Goal: Transaction & Acquisition: Download file/media

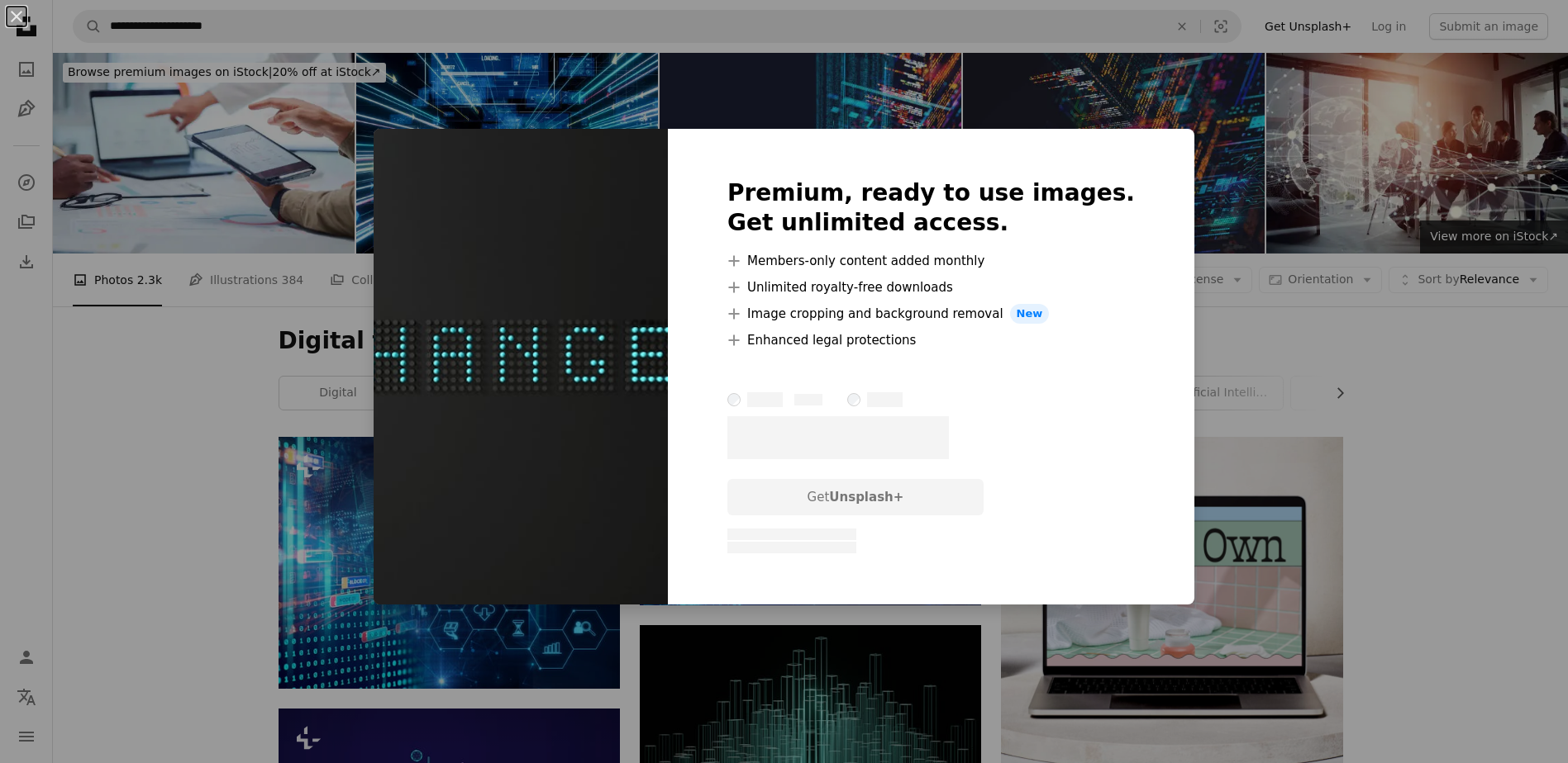
scroll to position [1486, 0]
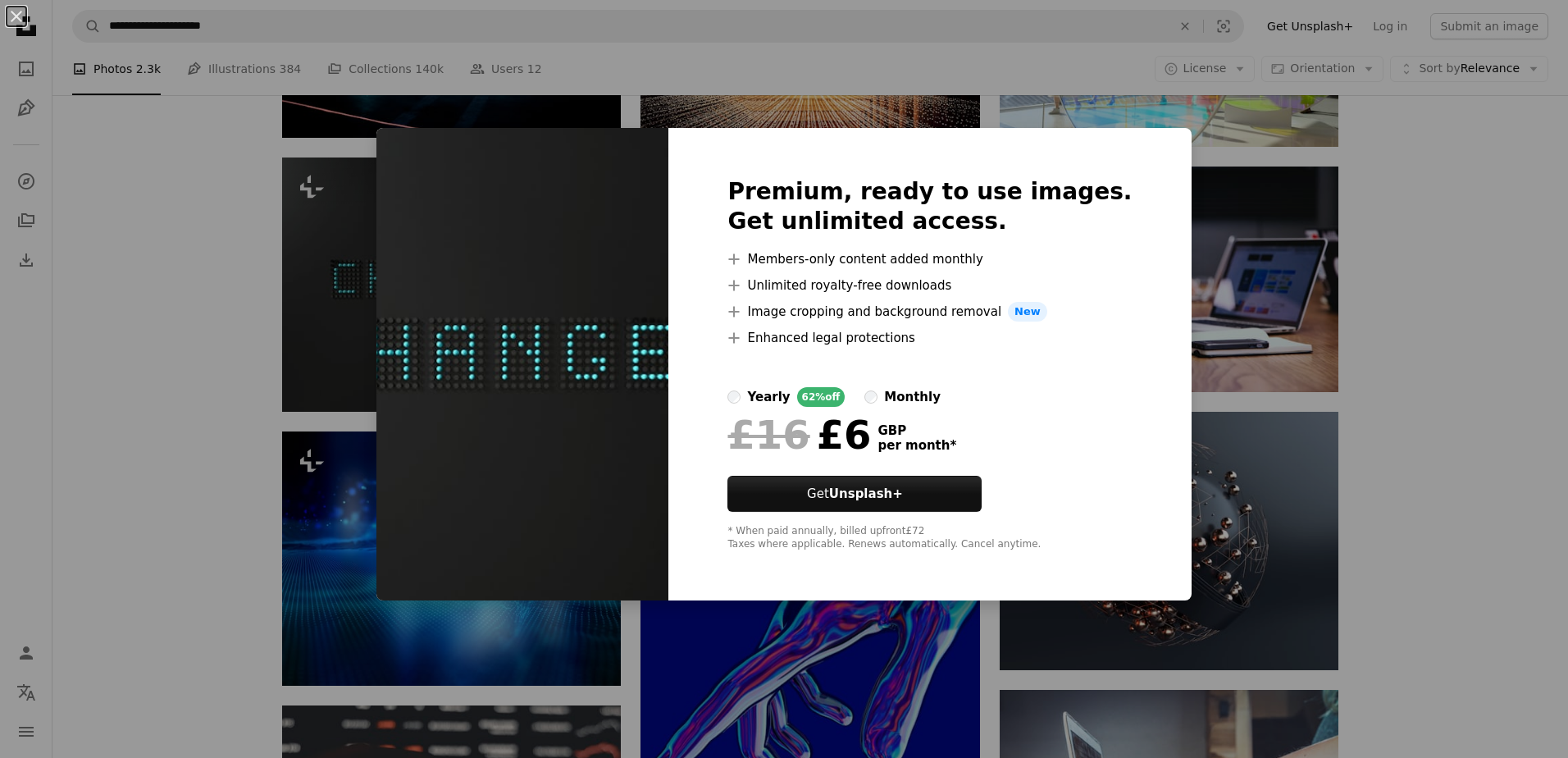
click at [1424, 238] on div "An X shape Premium, ready to use images. Get unlimited access. A plus sign Memb…" at bounding box center [784, 379] width 1568 height 758
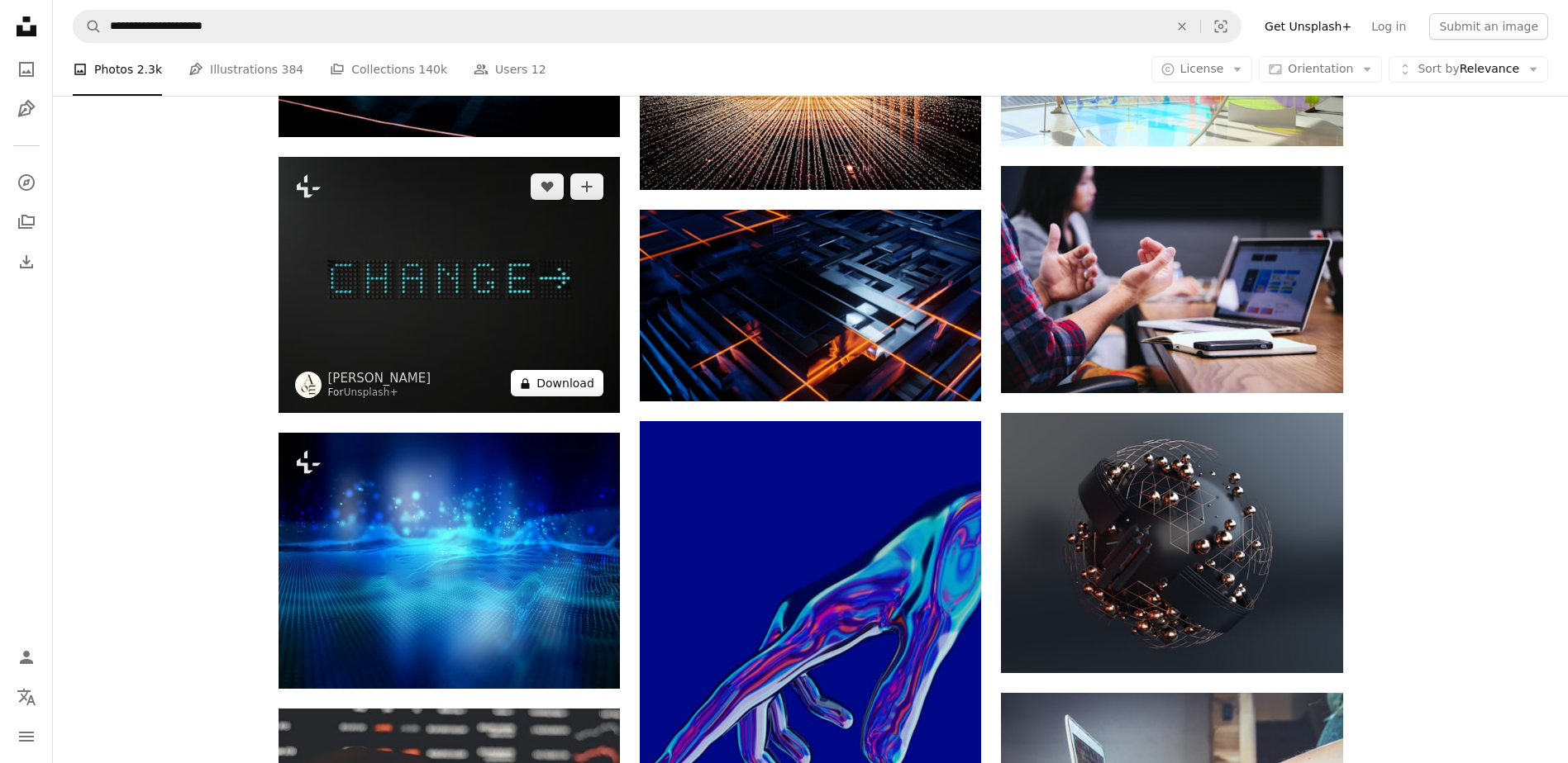
click at [561, 389] on button "A lock Download" at bounding box center [557, 382] width 93 height 26
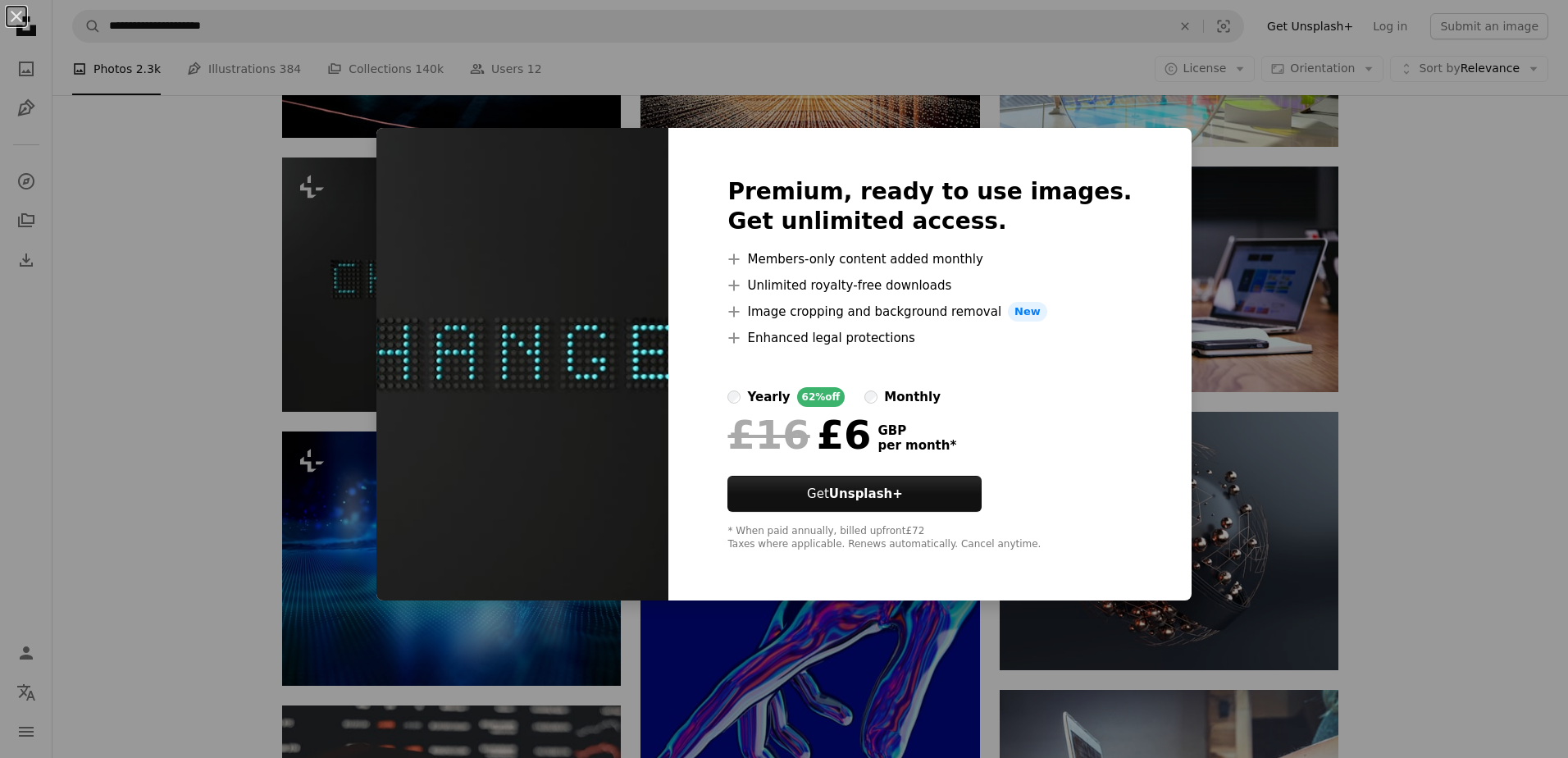
click at [1403, 315] on div "An X shape Premium, ready to use images. Get unlimited access. A plus sign Memb…" at bounding box center [784, 379] width 1568 height 758
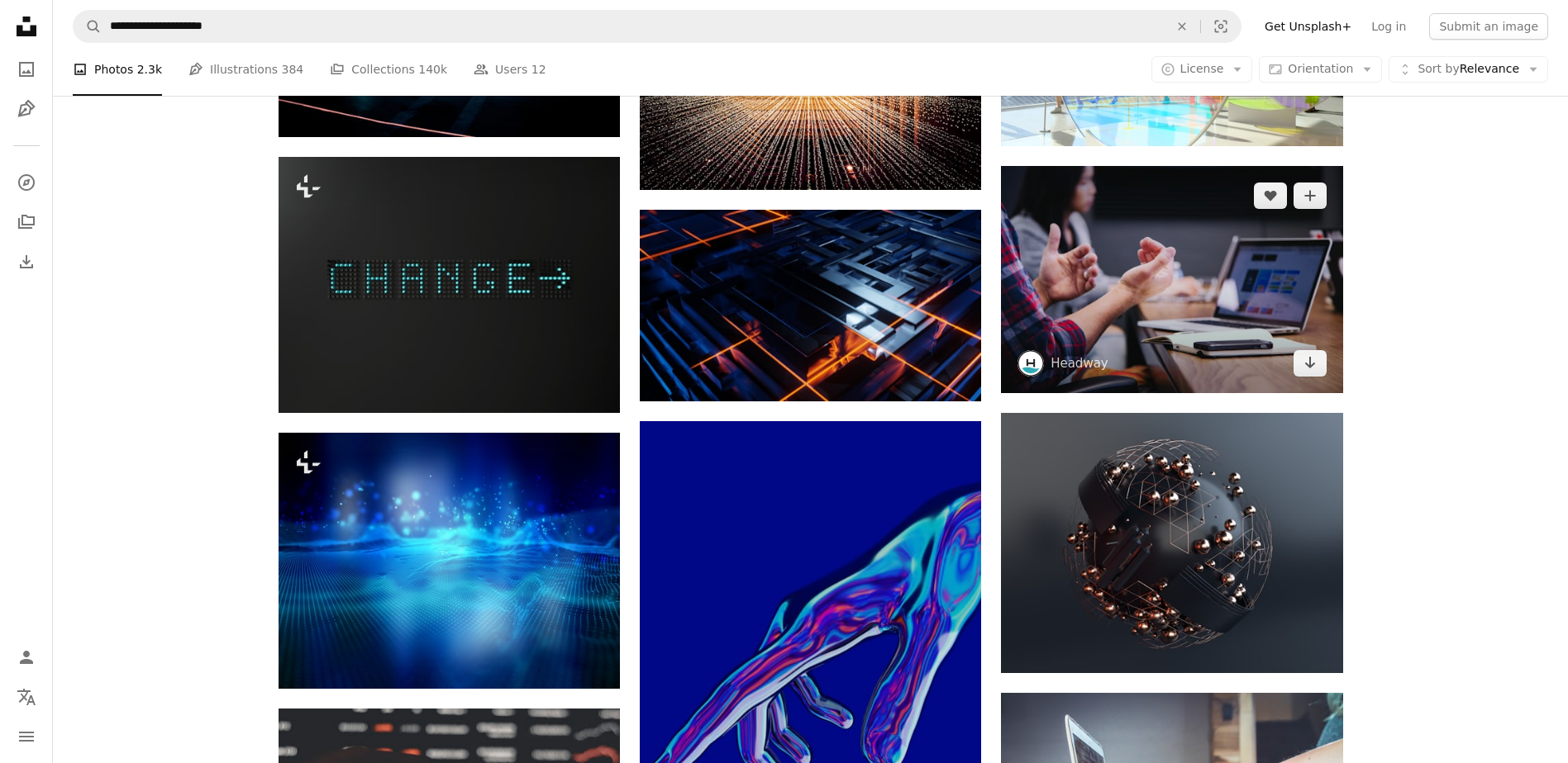
click at [1176, 275] on img at bounding box center [1172, 279] width 342 height 227
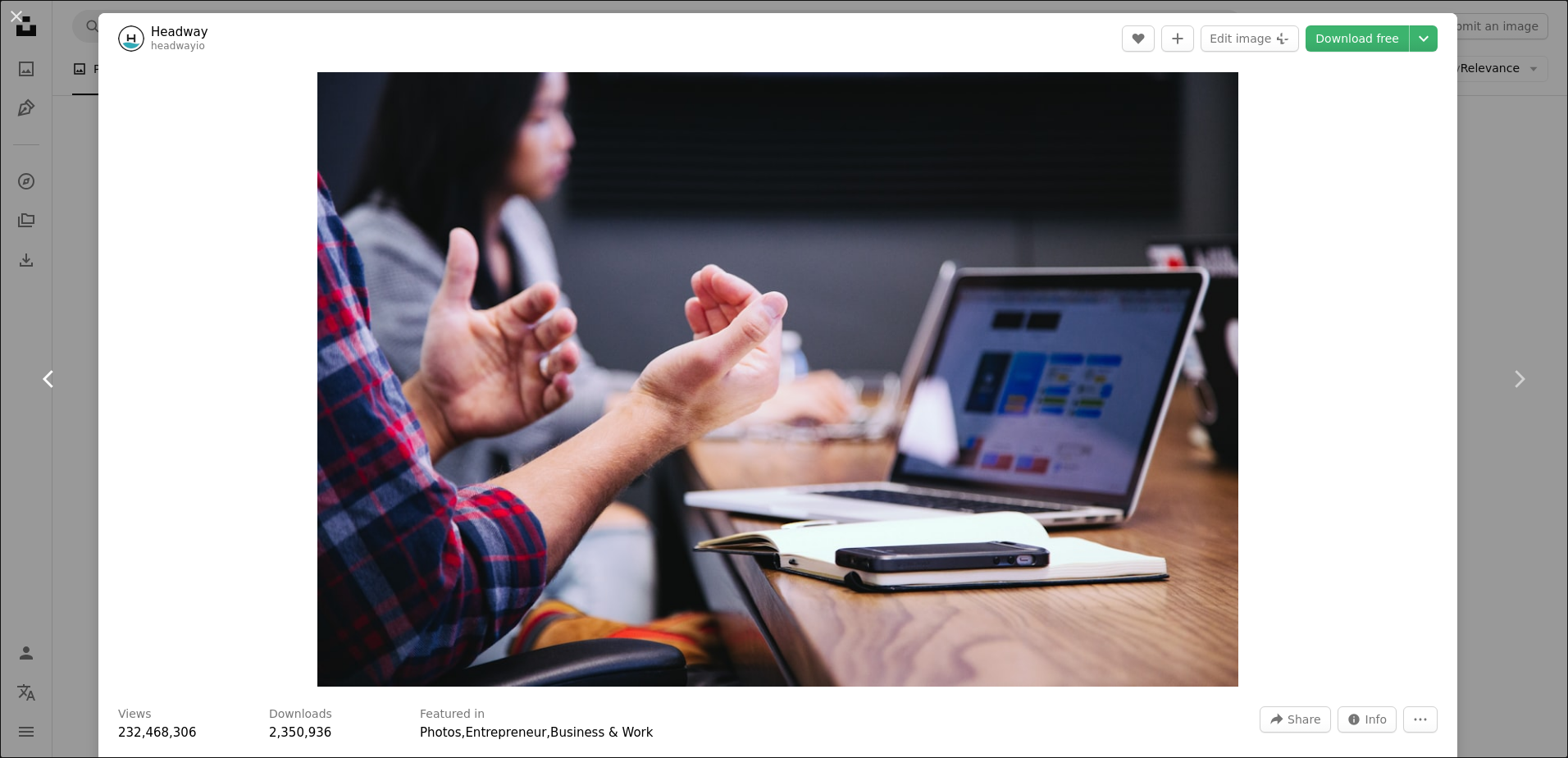
click at [68, 433] on link "Chevron left" at bounding box center [49, 379] width 99 height 157
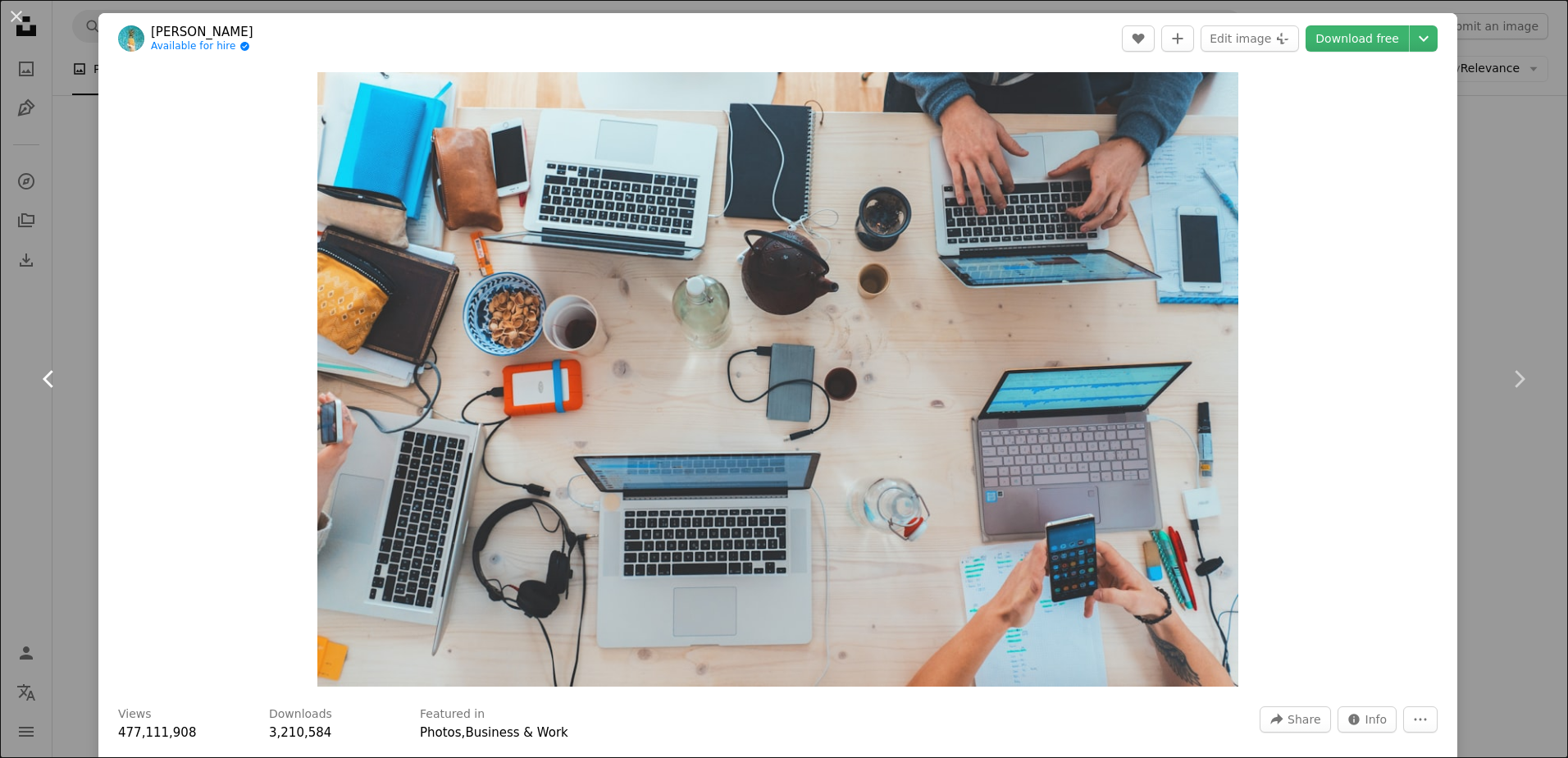
click at [51, 375] on icon "Chevron left" at bounding box center [48, 378] width 26 height 26
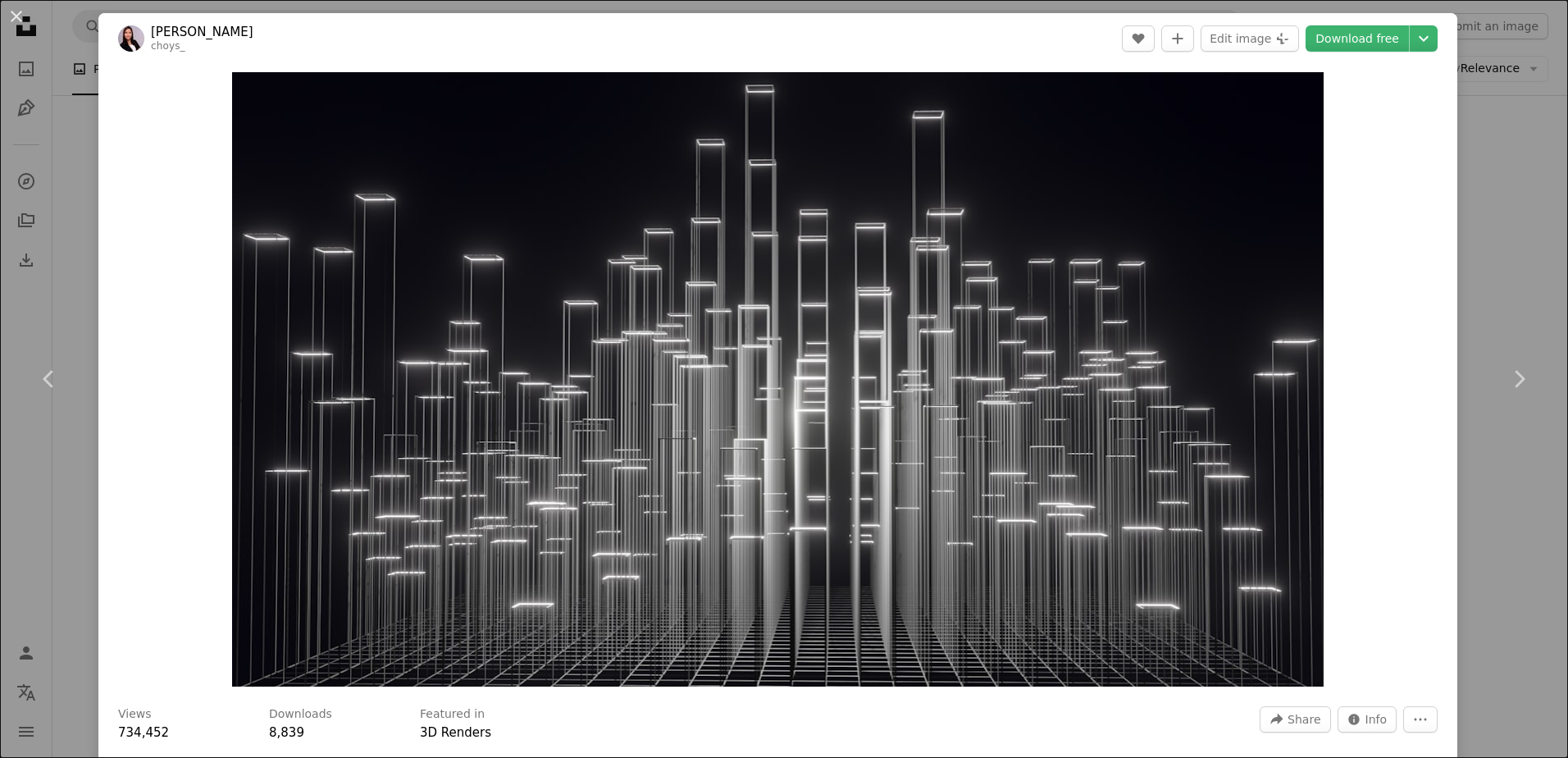
click at [1503, 214] on div "An X shape Chevron left Chevron right [PERSON_NAME] choys_ A heart A plus sign …" at bounding box center [784, 379] width 1568 height 758
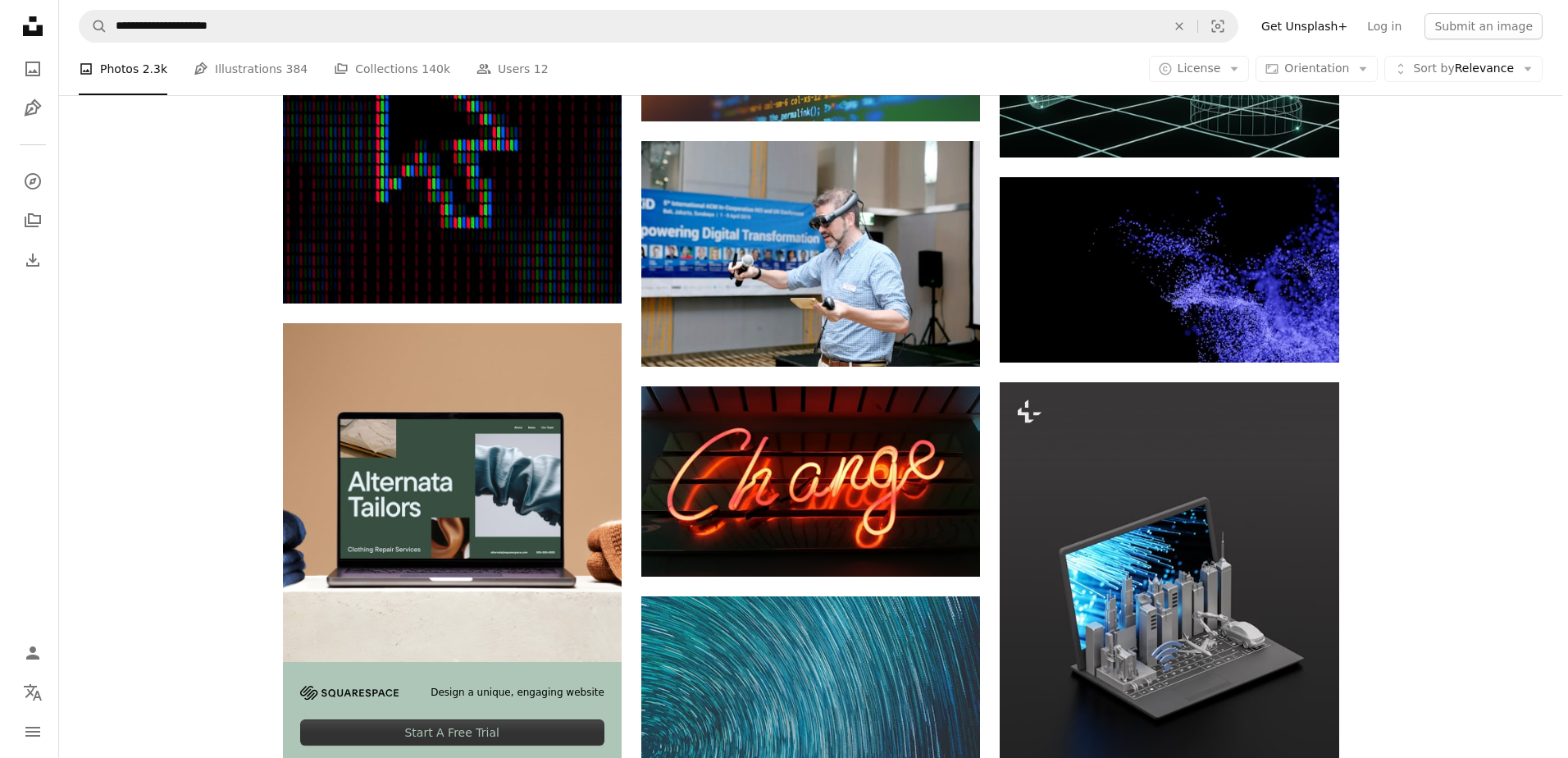
scroll to position [2790, 0]
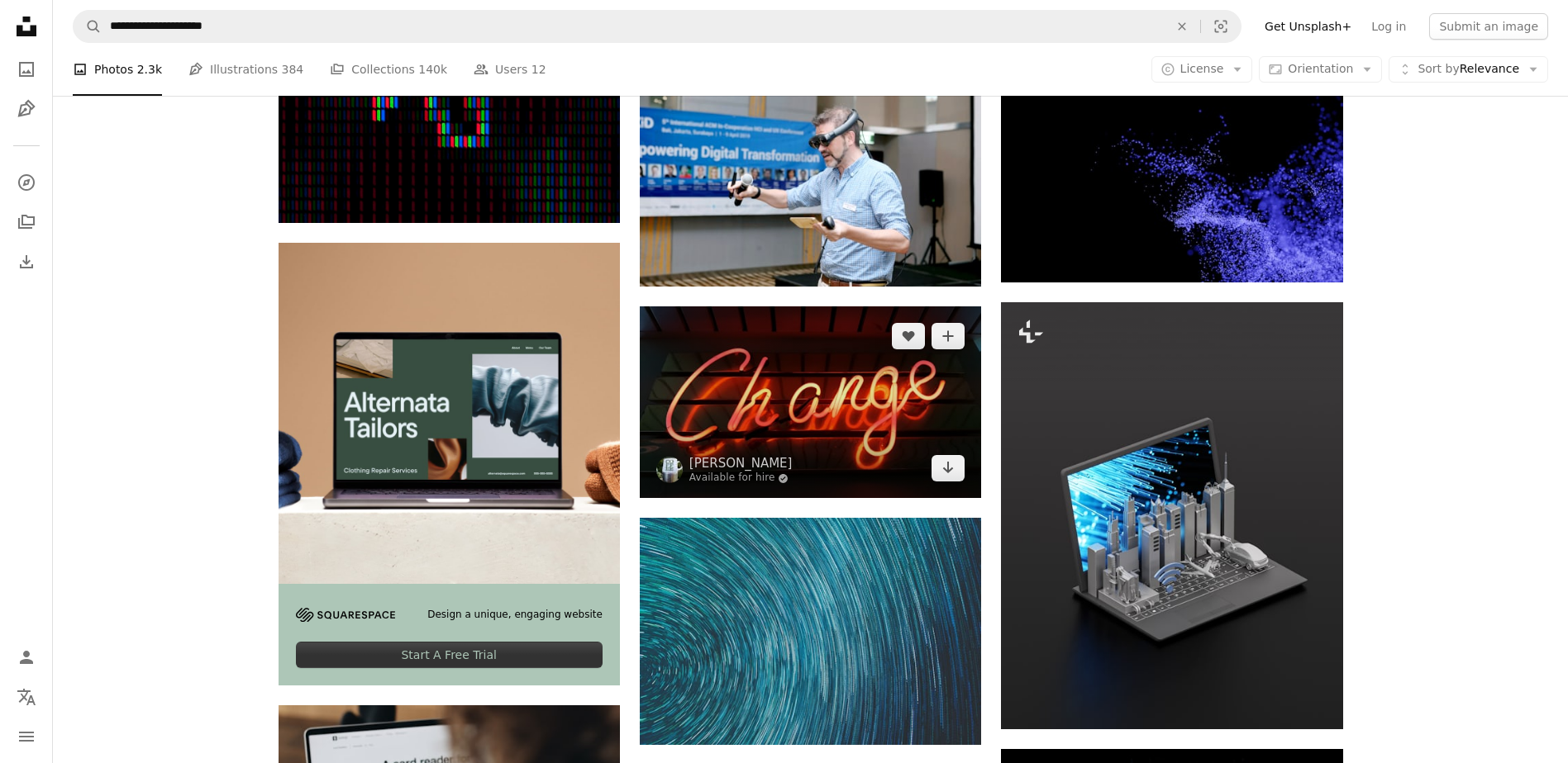
click at [790, 417] on img at bounding box center [810, 402] width 342 height 191
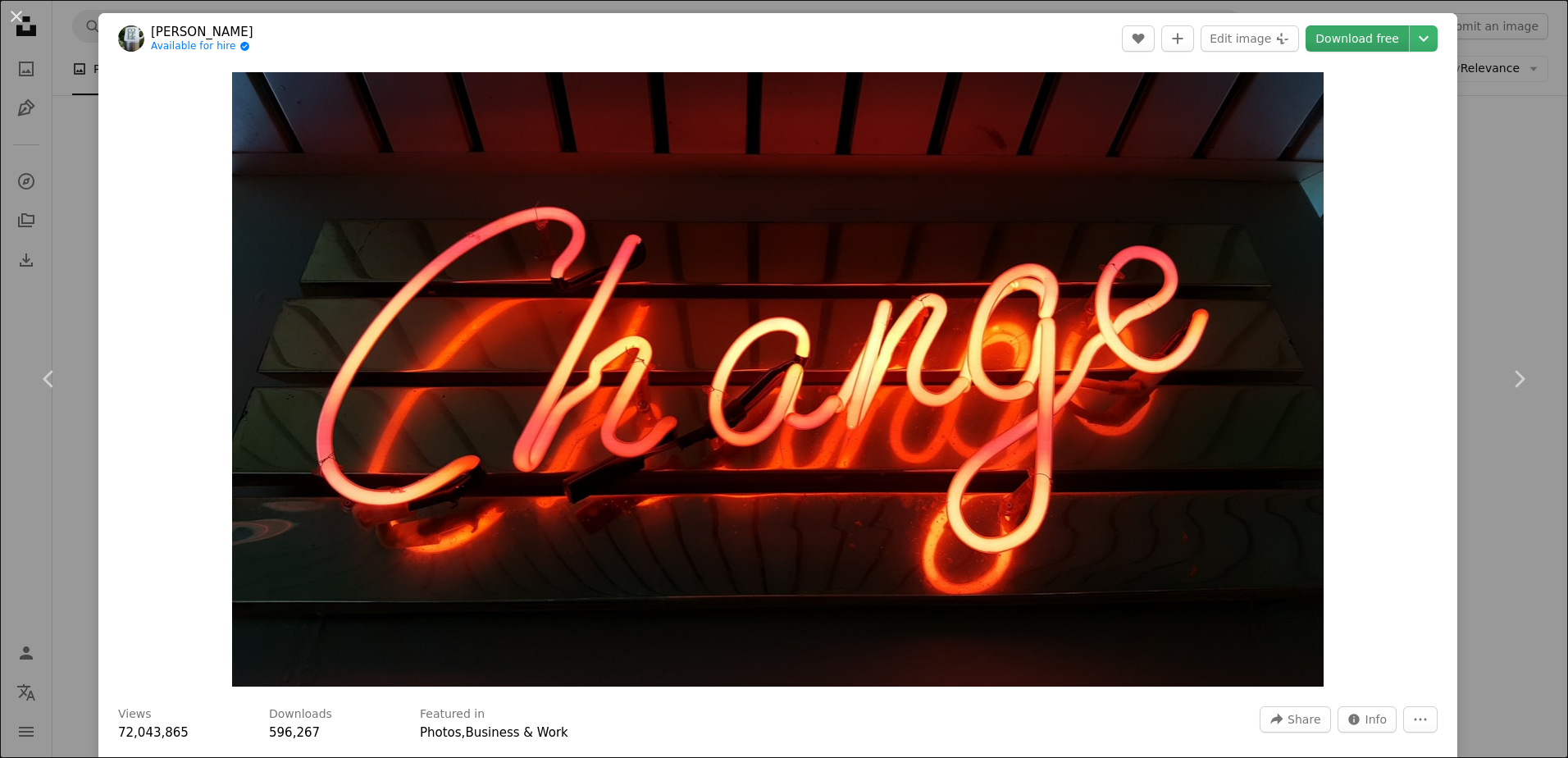
click at [1351, 40] on link "Download free" at bounding box center [1357, 38] width 104 height 26
